Goal: Check status: Check status

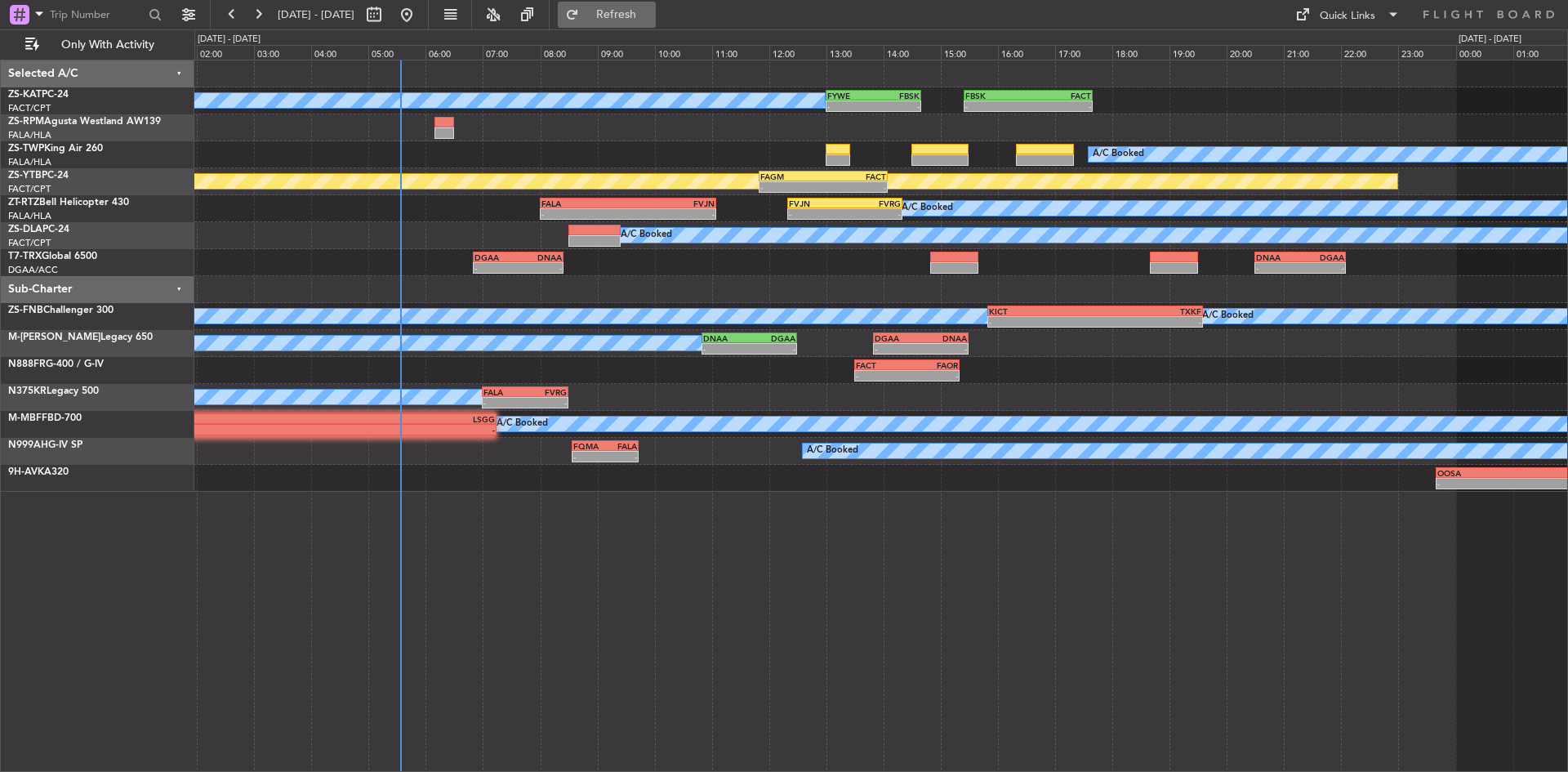
click at [651, 11] on span "Refresh" at bounding box center [617, 15] width 69 height 12
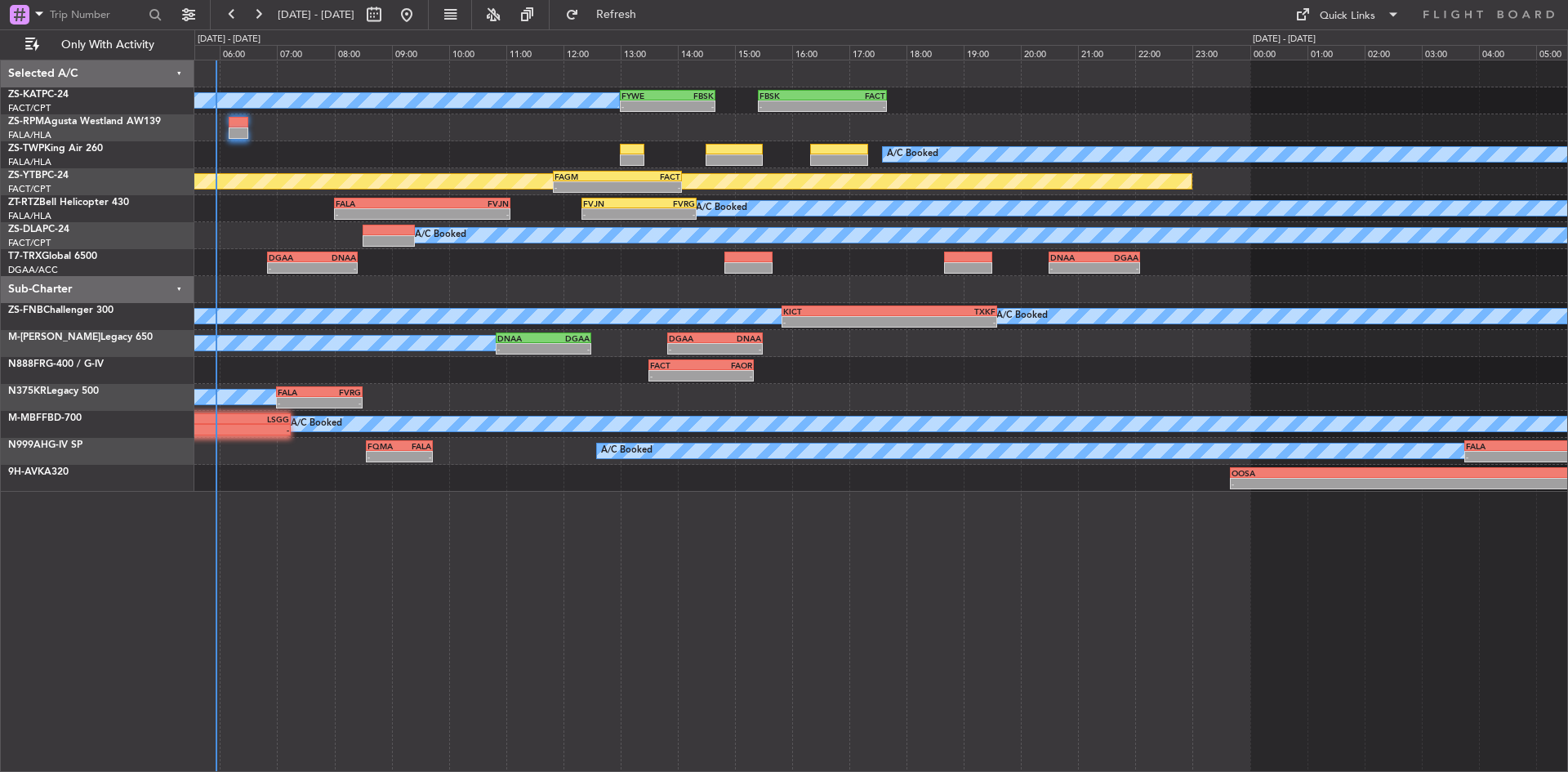
click at [506, 546] on div "A/C Booked A/C Booked - - FYWE 13:00 Z FBSK 14:40 Z - - FBSK 15:25 Z FACT 17:40…" at bounding box center [881, 415] width 1374 height 712
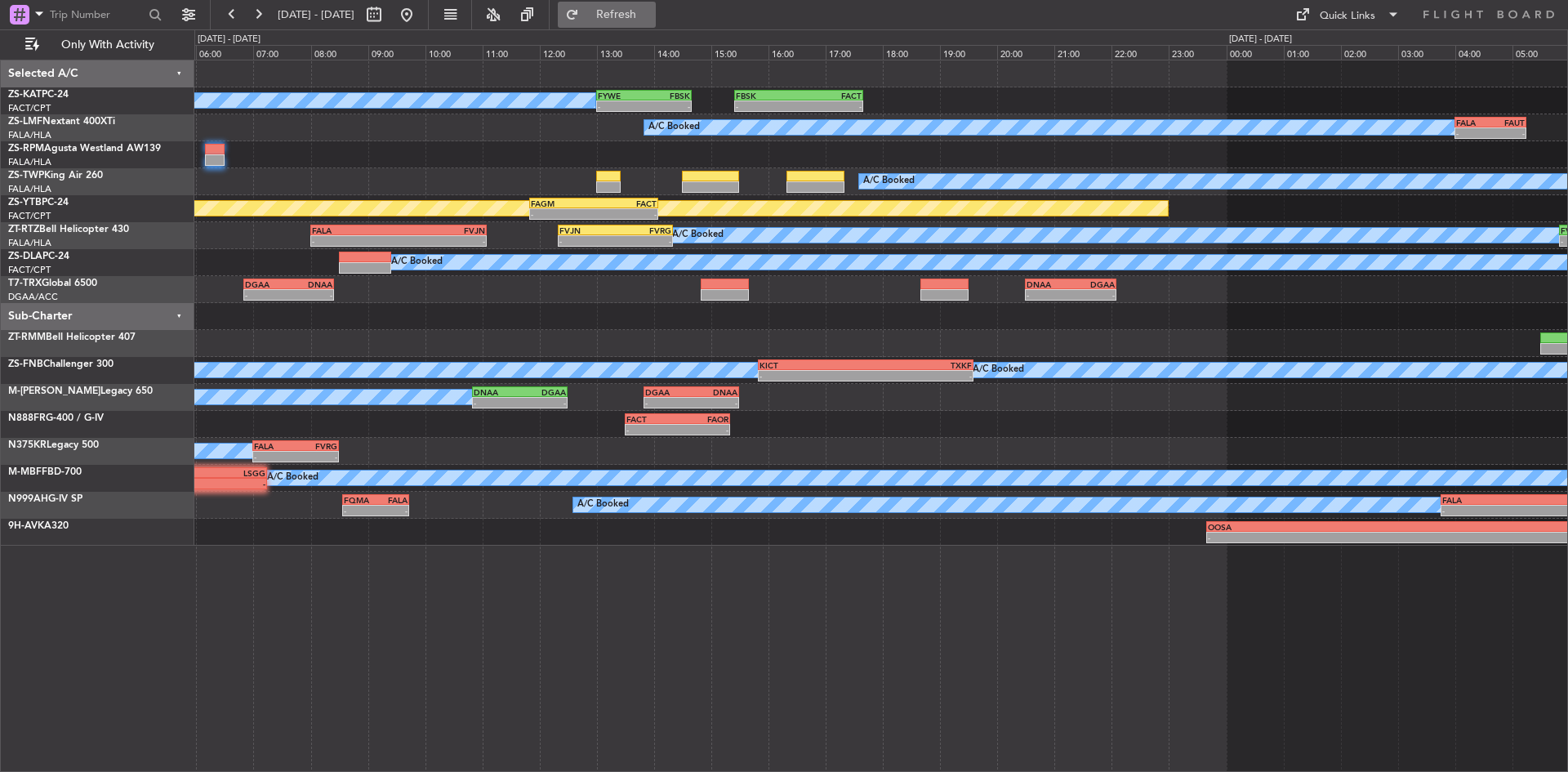
click at [633, 13] on button "Refresh" at bounding box center [607, 15] width 98 height 26
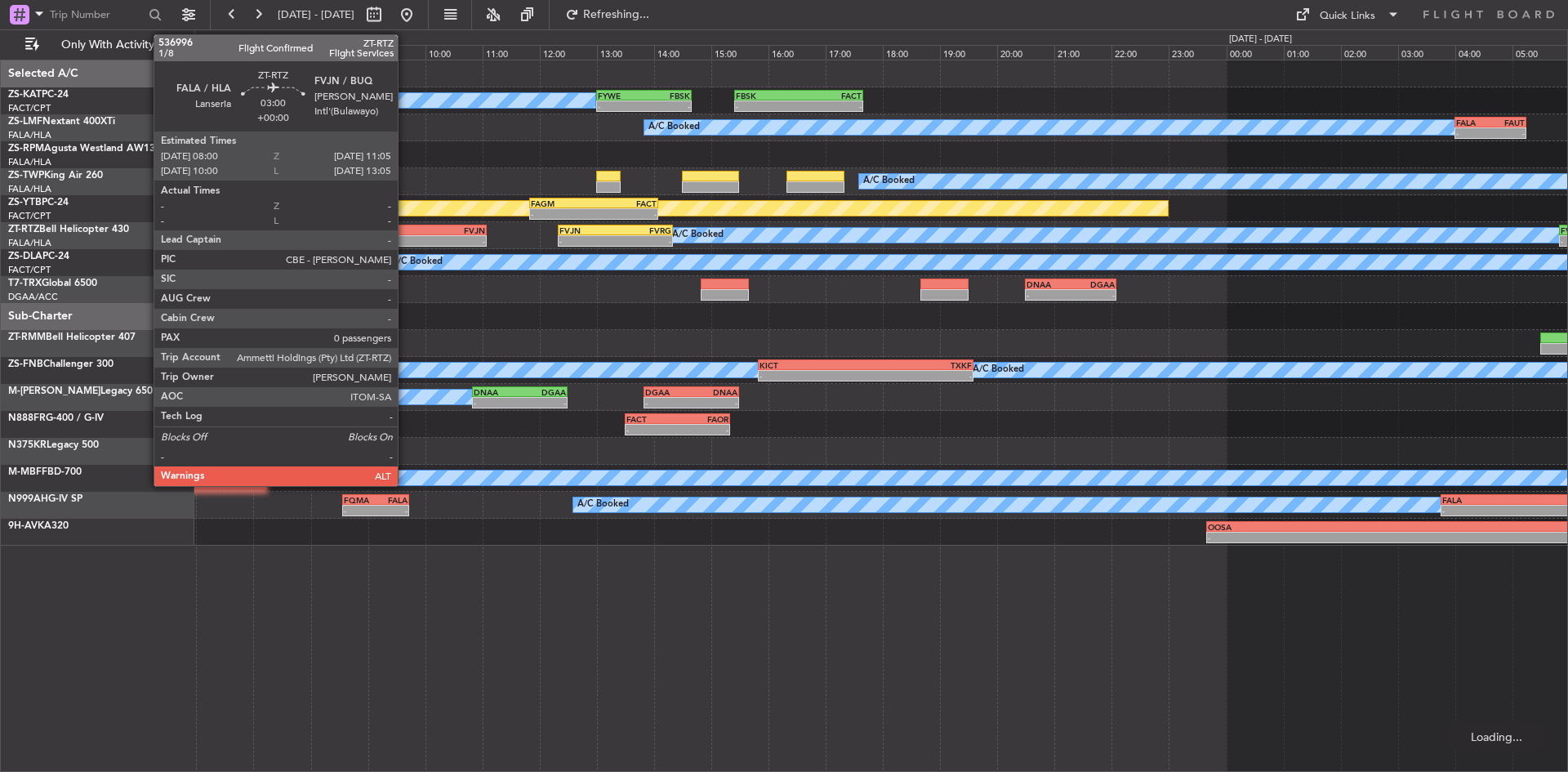
click at [402, 236] on div "-" at bounding box center [442, 241] width 86 height 10
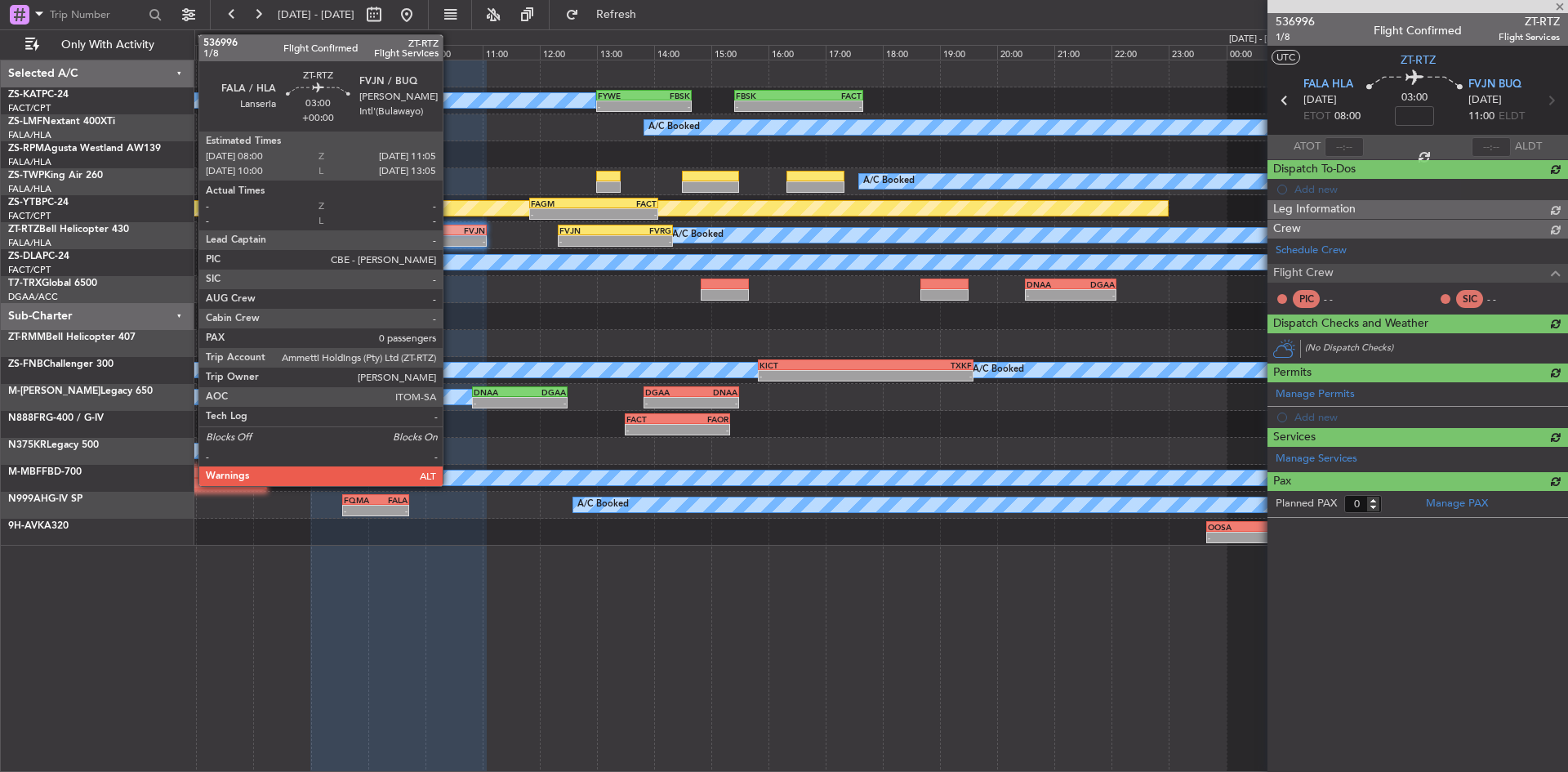
click at [451, 240] on div "-" at bounding box center [442, 241] width 86 height 10
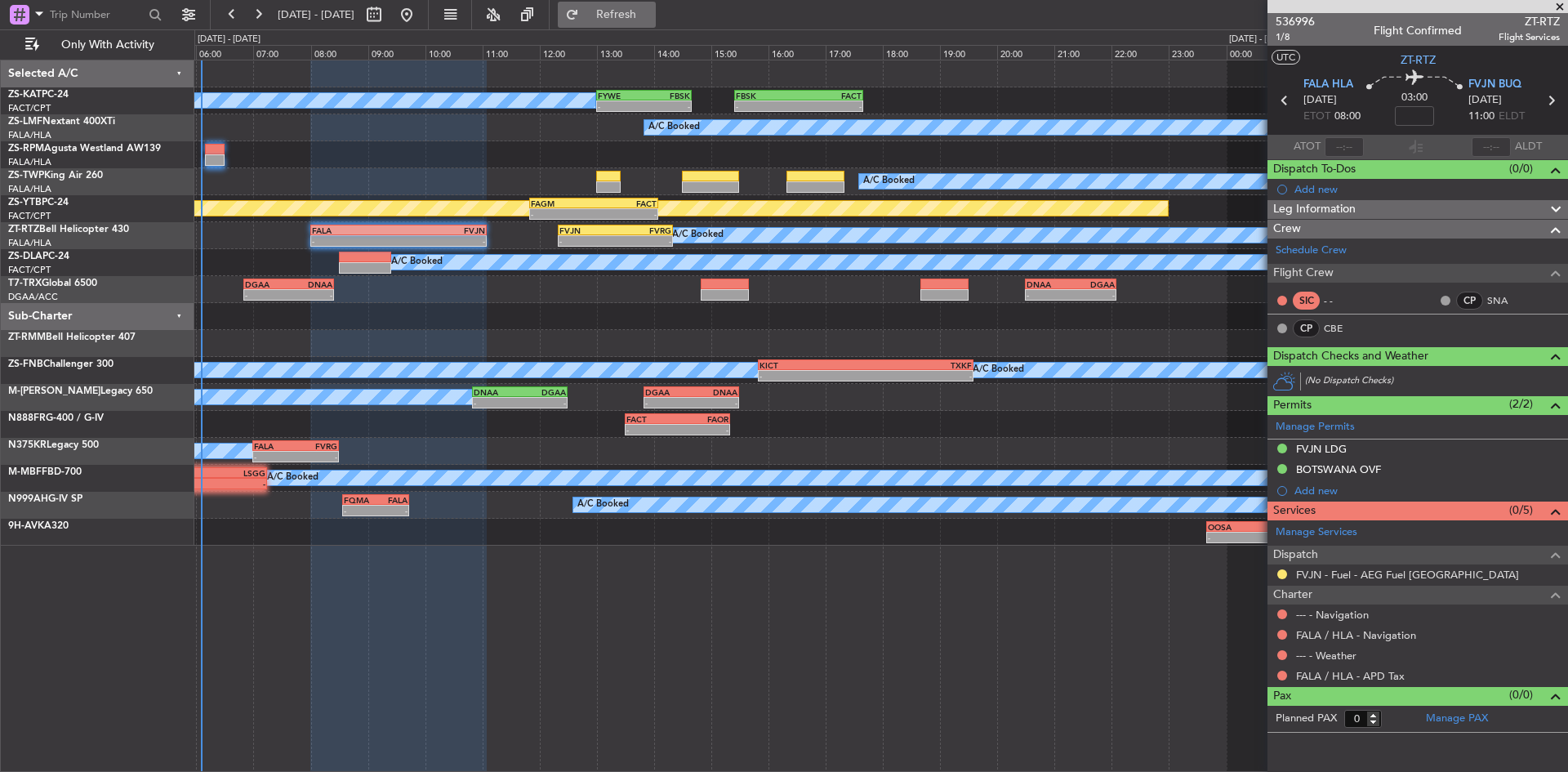
click at [651, 9] on span "Refresh" at bounding box center [617, 15] width 69 height 12
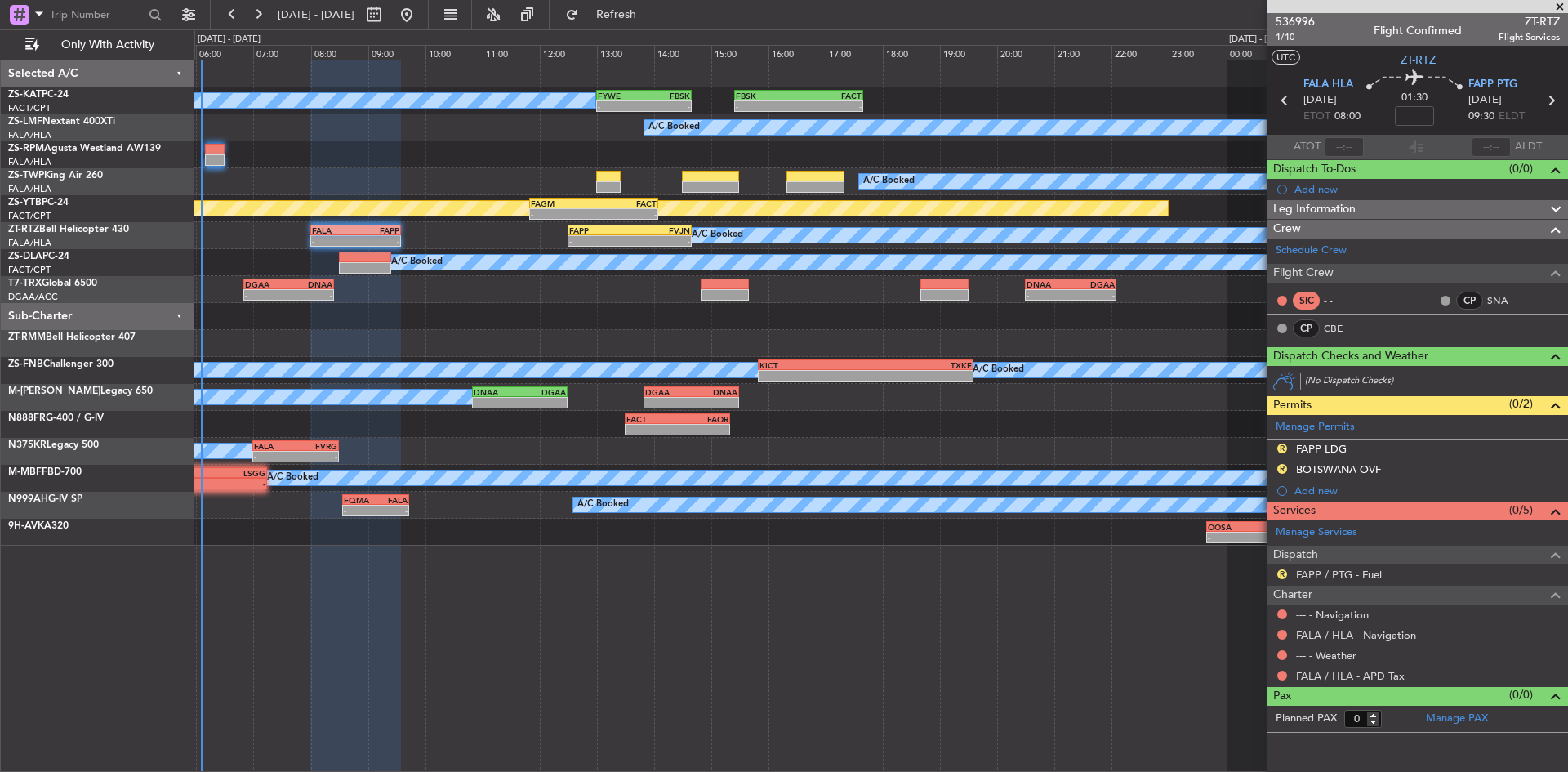
click at [1561, 6] on span at bounding box center [1560, 7] width 17 height 15
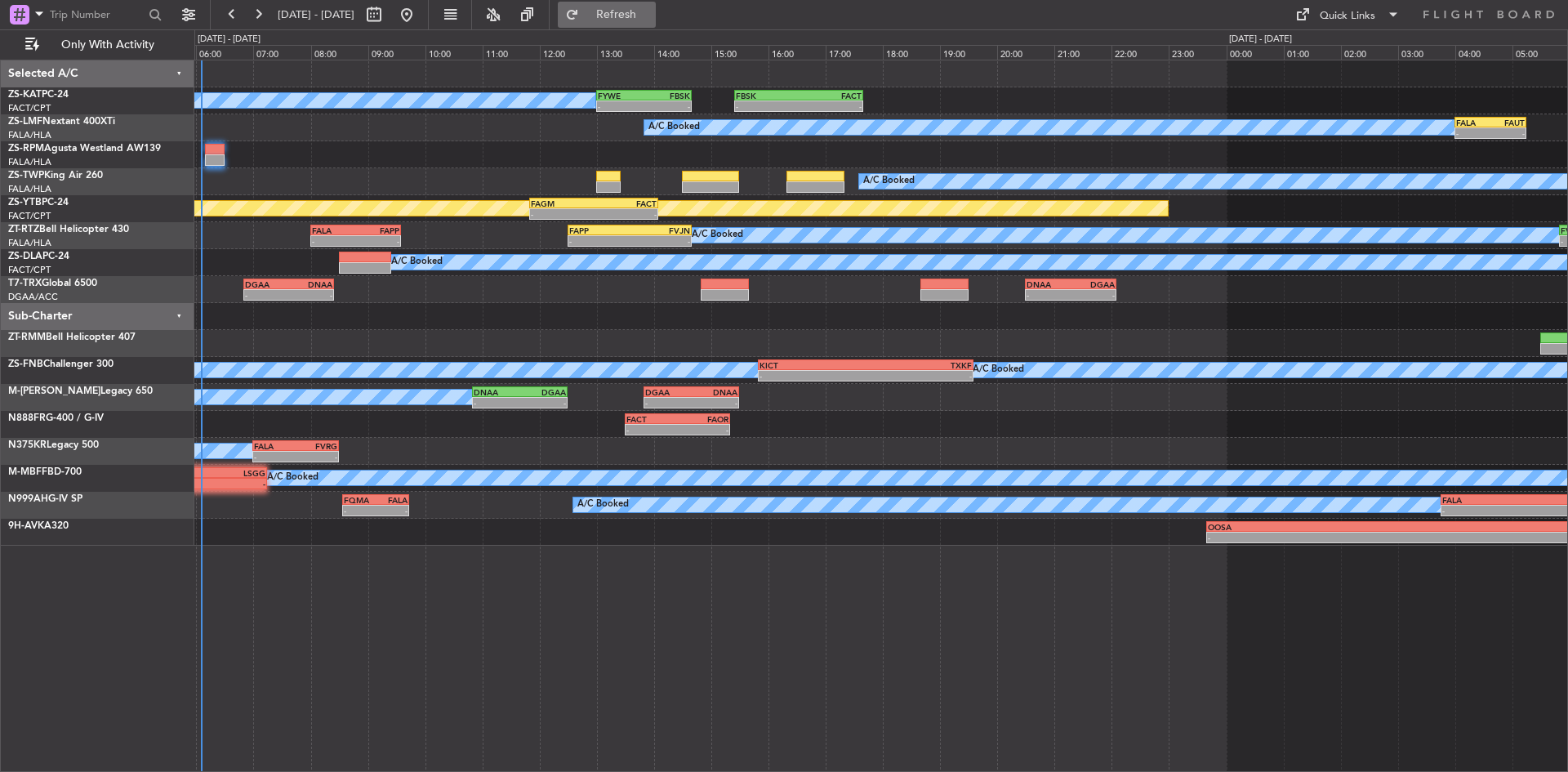
click at [656, 3] on button "Refresh" at bounding box center [607, 15] width 98 height 26
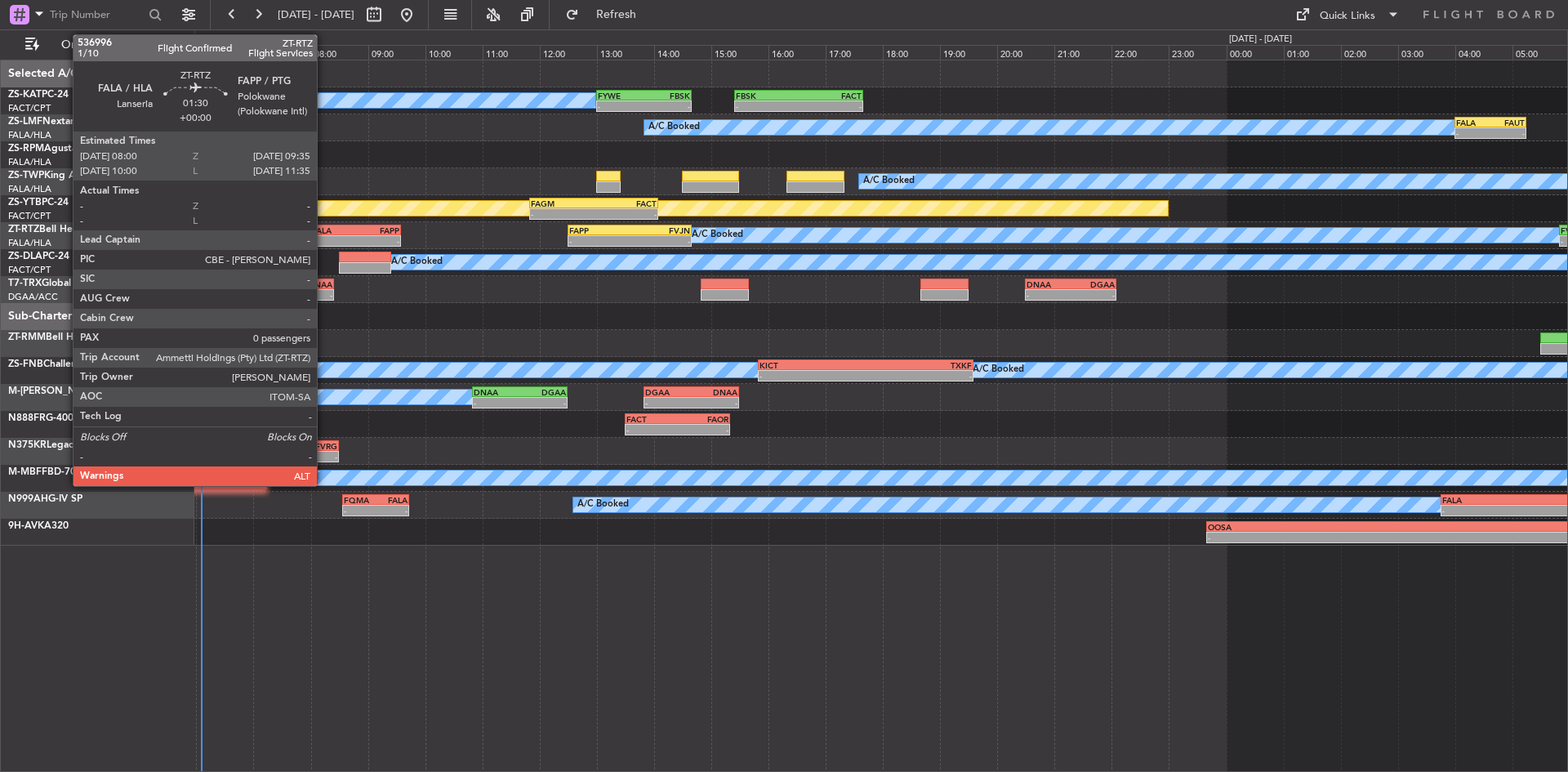
click at [324, 240] on div "-" at bounding box center [334, 241] width 44 height 10
